Goal: Find contact information: Obtain details needed to contact an individual or organization

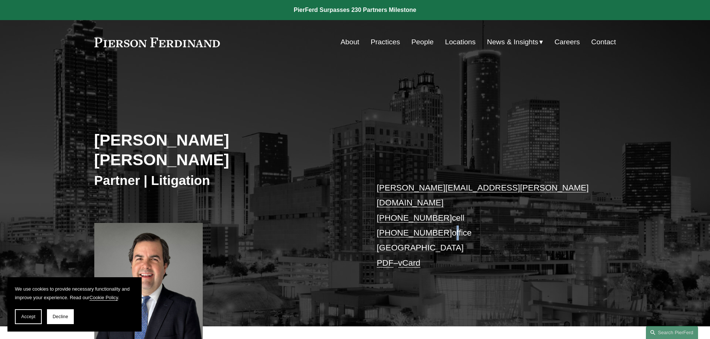
drag, startPoint x: 441, startPoint y: 203, endPoint x: 446, endPoint y: 201, distance: 5.0
click at [446, 201] on p "bates.lovett@pierferd.com +1.912.844.1346 cell +1.912.335.4467 office Atlanta P…" at bounding box center [485, 226] width 217 height 90
click at [418, 42] on link "People" at bounding box center [422, 42] width 22 height 14
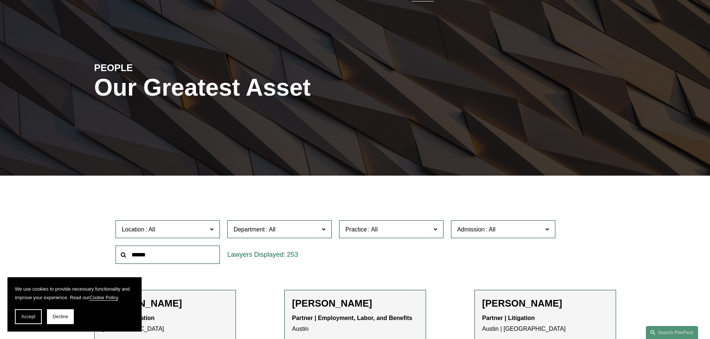
scroll to position [112, 0]
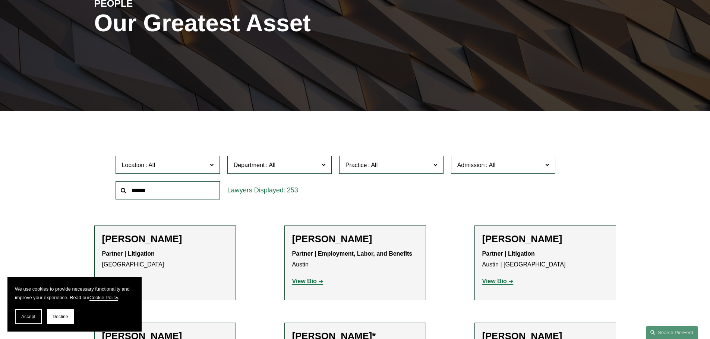
click at [151, 192] on input "text" at bounding box center [167, 190] width 104 height 18
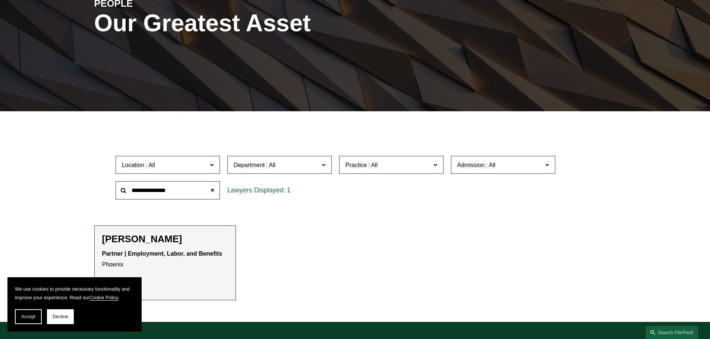
type input "**********"
click at [145, 241] on h2 "[PERSON_NAME]" at bounding box center [165, 240] width 126 height 12
click at [113, 267] on p "Partner | Employment, Labor, and Benefits Phoenix" at bounding box center [165, 260] width 126 height 22
click at [115, 236] on h2 "[PERSON_NAME]" at bounding box center [165, 240] width 126 height 12
click at [36, 316] on button "Accept" at bounding box center [28, 317] width 27 height 15
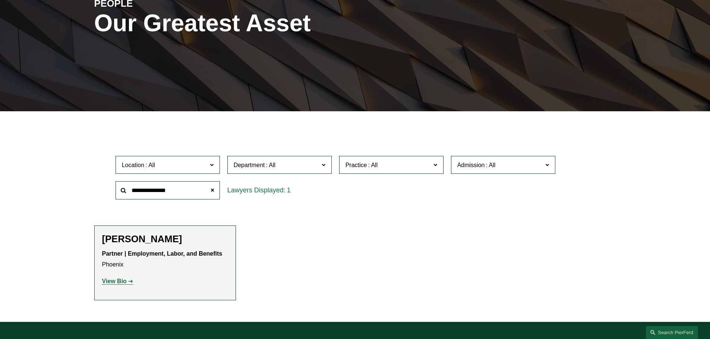
click at [110, 282] on strong "View Bio" at bounding box center [114, 281] width 25 height 6
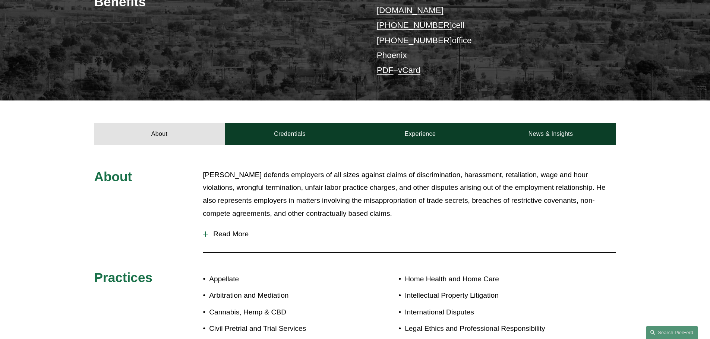
scroll to position [112, 0]
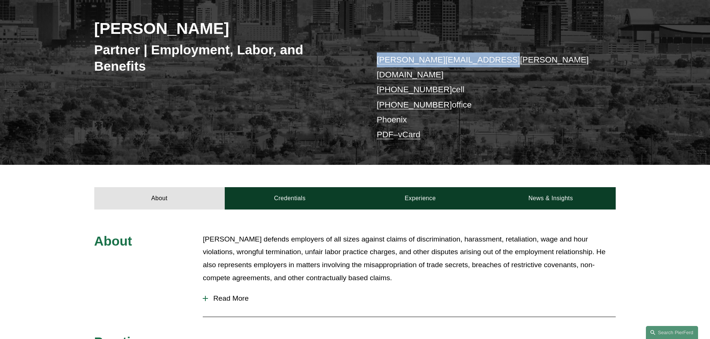
drag, startPoint x: 494, startPoint y: 58, endPoint x: 374, endPoint y: 65, distance: 119.8
click at [374, 65] on div "[PERSON_NAME] Partner | Employment, Labor, and Benefits [PERSON_NAME][EMAIL_ADD…" at bounding box center [355, 69] width 710 height 191
copy link "[PERSON_NAME][EMAIL_ADDRESS][PERSON_NAME][DOMAIN_NAME]"
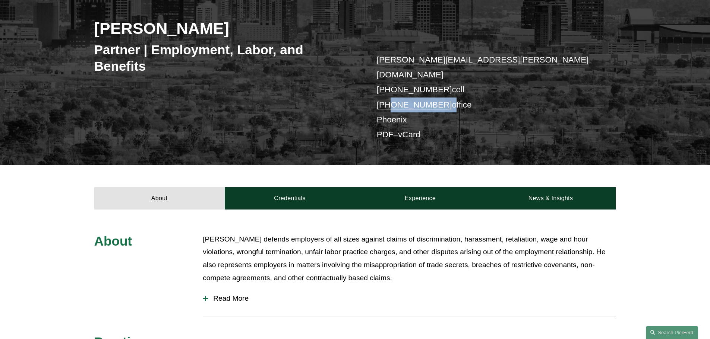
drag, startPoint x: 442, startPoint y: 90, endPoint x: 388, endPoint y: 88, distance: 53.7
click at [388, 88] on p "[PERSON_NAME][EMAIL_ADDRESS][PERSON_NAME][DOMAIN_NAME] [PHONE_NUMBER] cell [PHO…" at bounding box center [485, 98] width 217 height 90
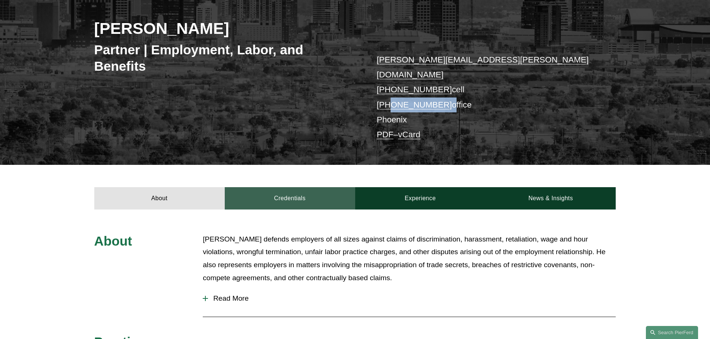
copy p "602.887.3368"
